Goal: Navigation & Orientation: Find specific page/section

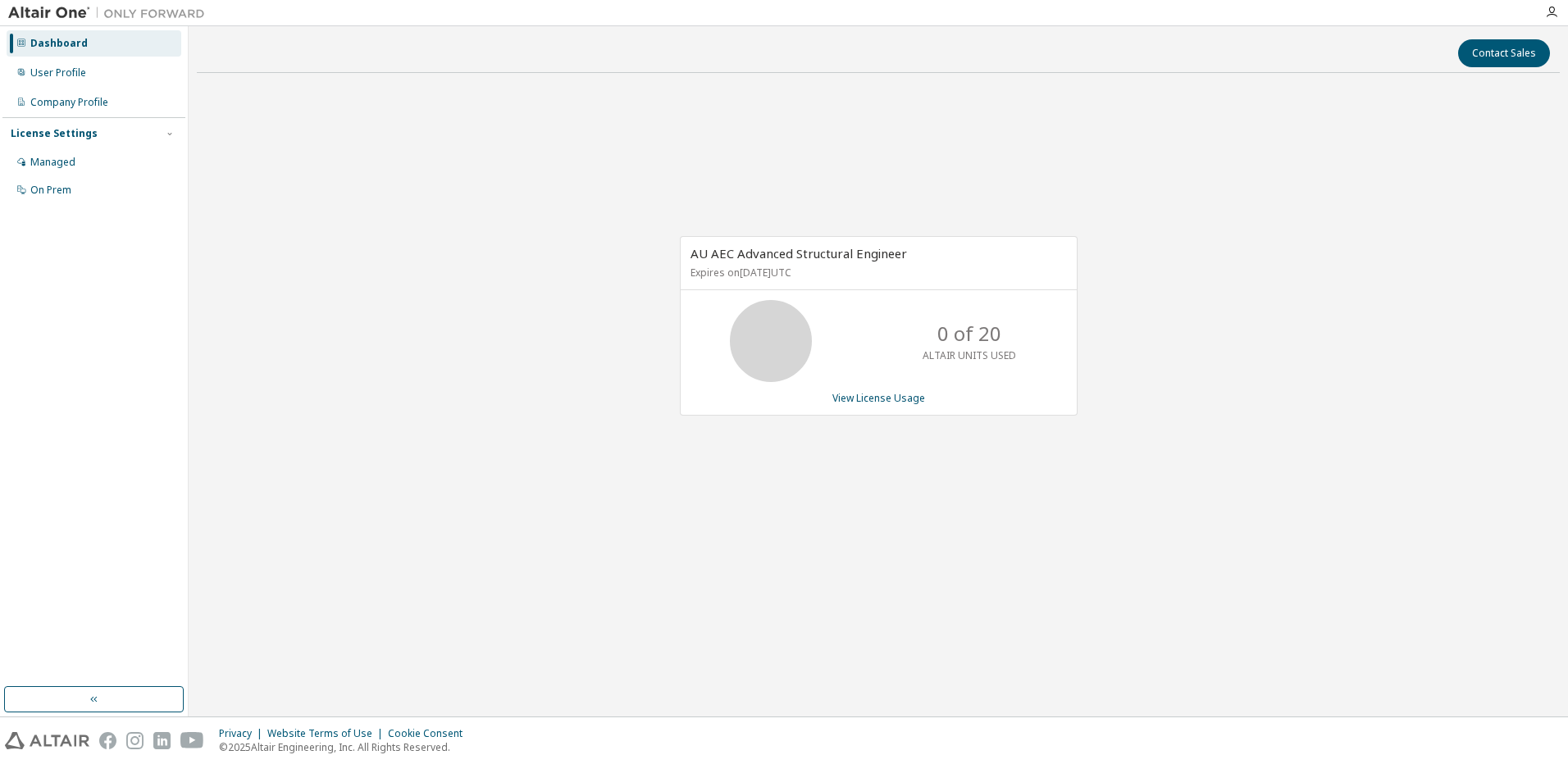
drag, startPoint x: 358, startPoint y: 1, endPoint x: 945, endPoint y: 30, distance: 587.1
click at [938, 34] on div "Contact Sales AU AEC Advanced Structural Engineer Expires on [DATE] UTC 0 of 20…" at bounding box center [878, 371] width 1363 height 674
